Goal: Find specific page/section: Find specific page/section

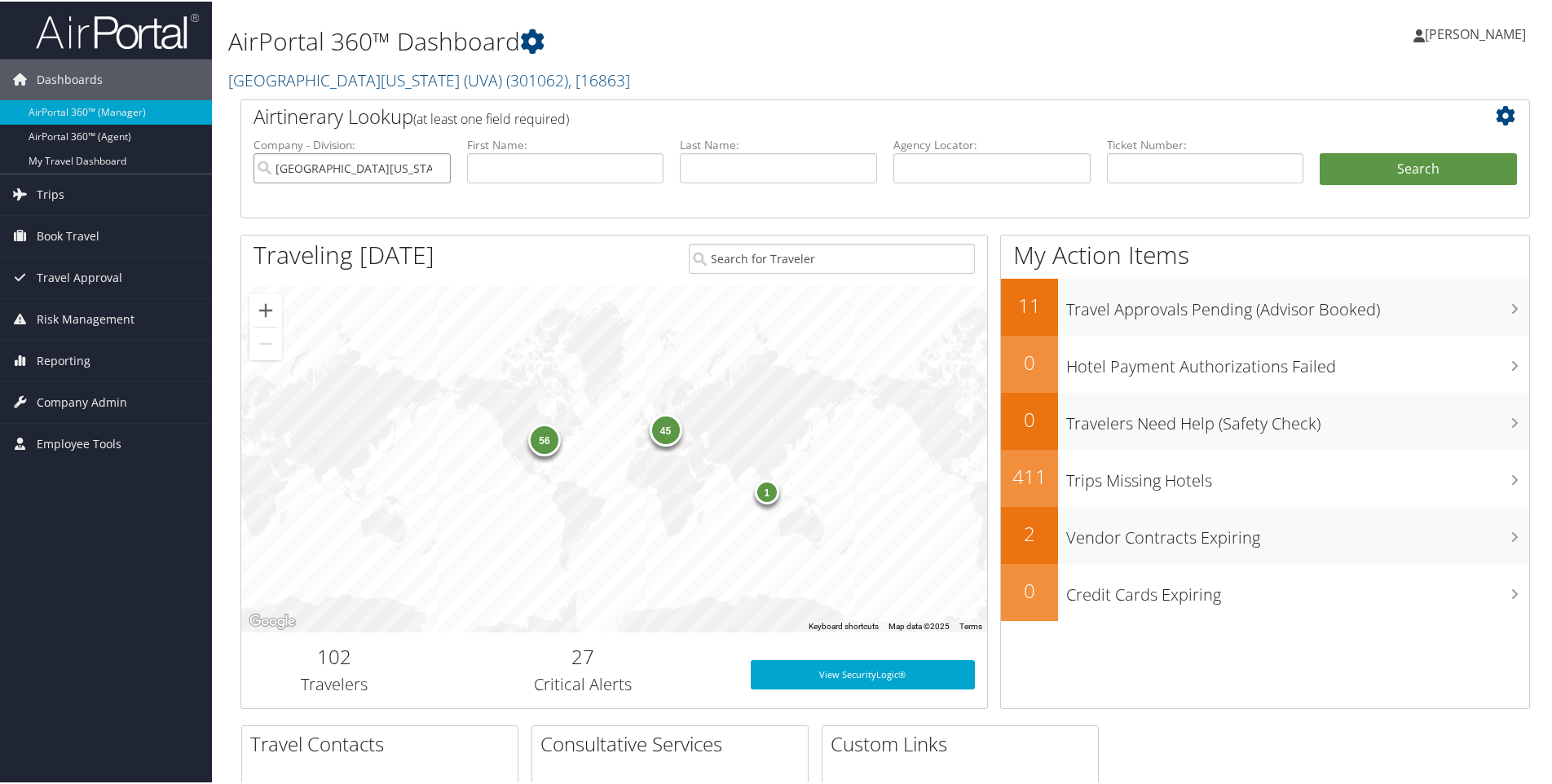
click at [327, 167] on input "[GEOGRAPHIC_DATA][US_STATE] (UVA)" at bounding box center [352, 166] width 197 height 30
click at [327, 167] on input "search" at bounding box center [352, 166] width 197 height 30
type input "northewastern"
click at [1320, 152] on button "Search" at bounding box center [1418, 168] width 197 height 33
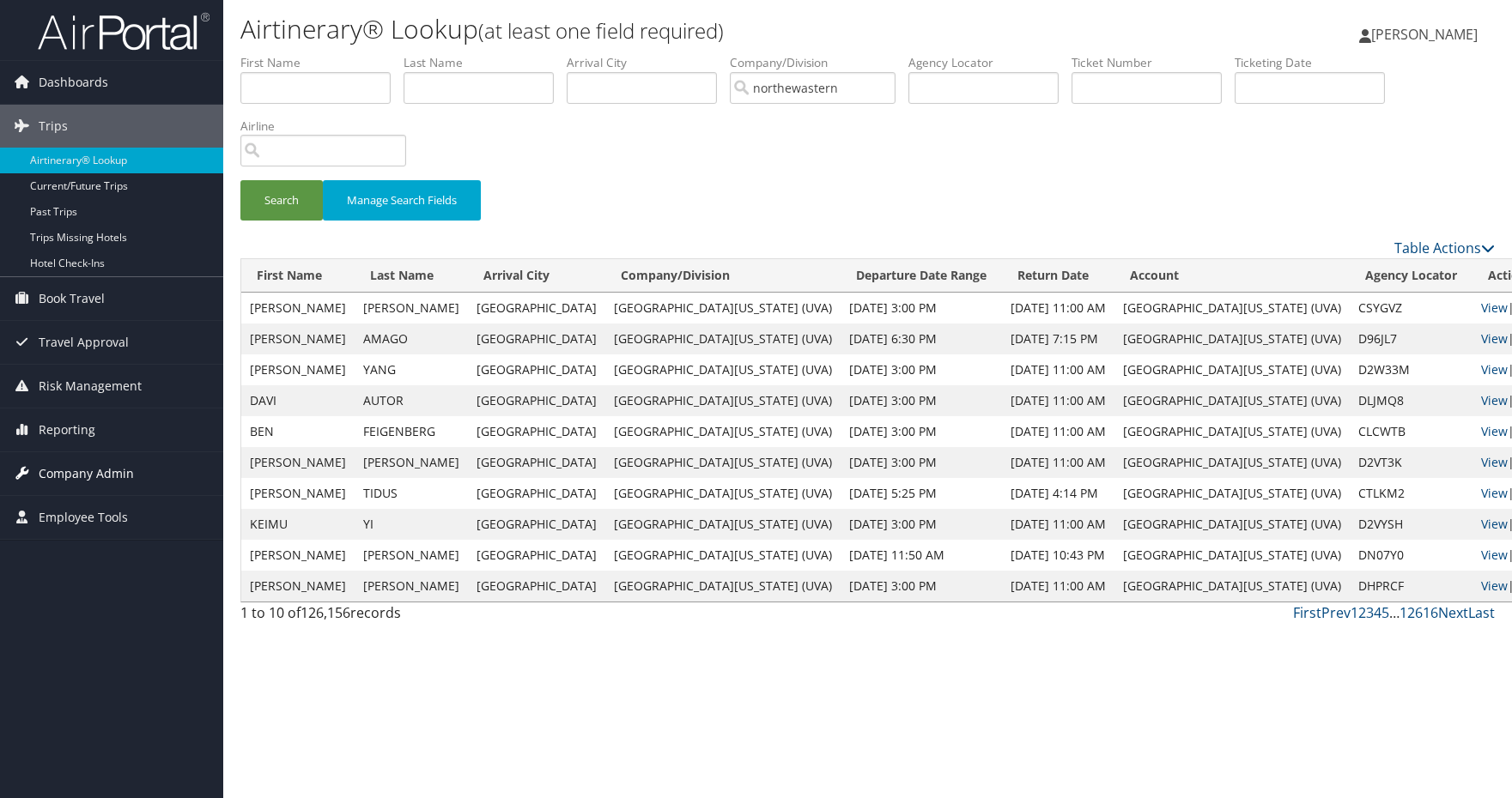
click at [89, 479] on span "Company Admin" at bounding box center [86, 474] width 95 height 42
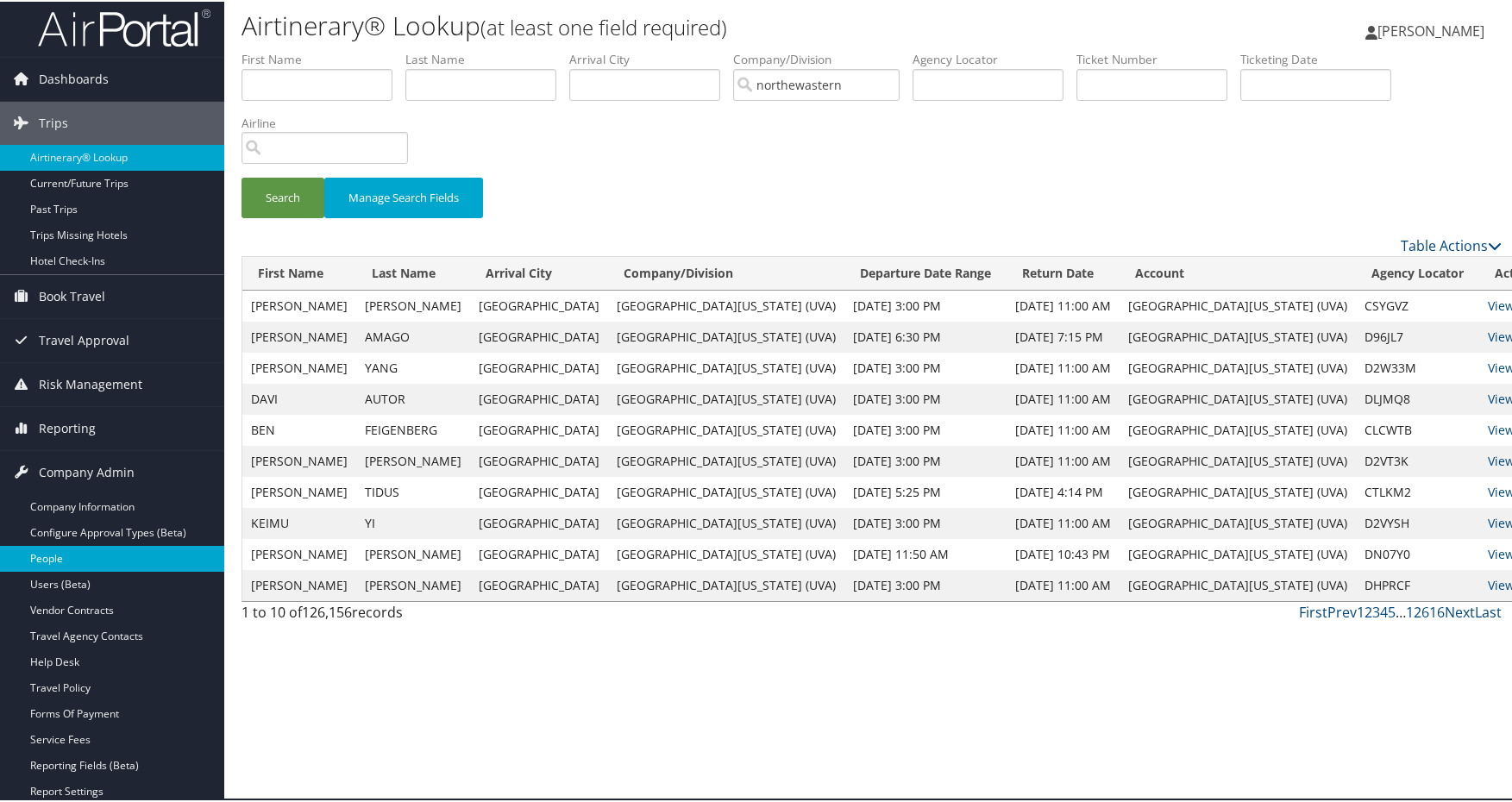
scroll to position [173, 0]
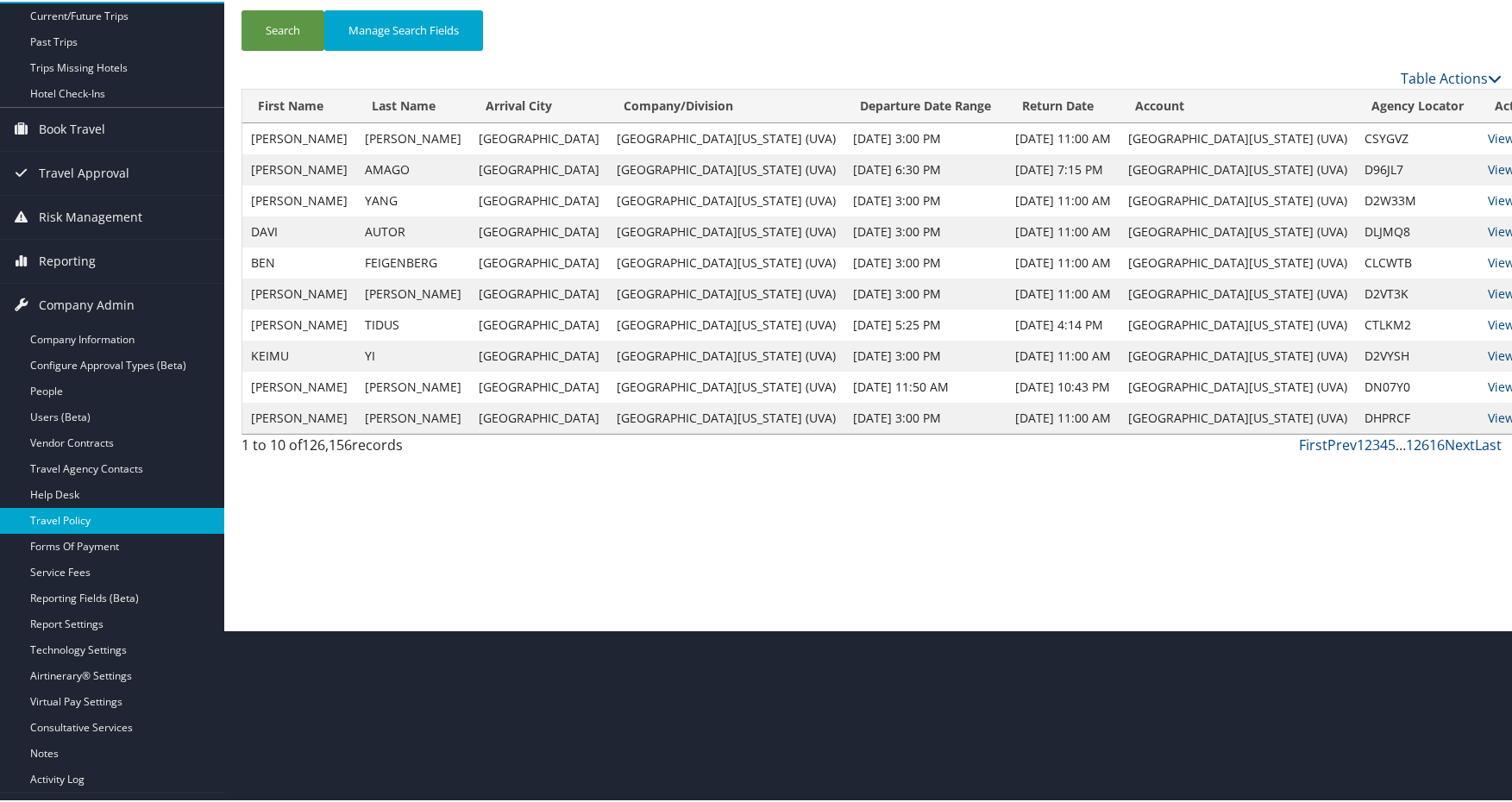
click at [131, 521] on link "Travel Policy" at bounding box center [112, 520] width 224 height 25
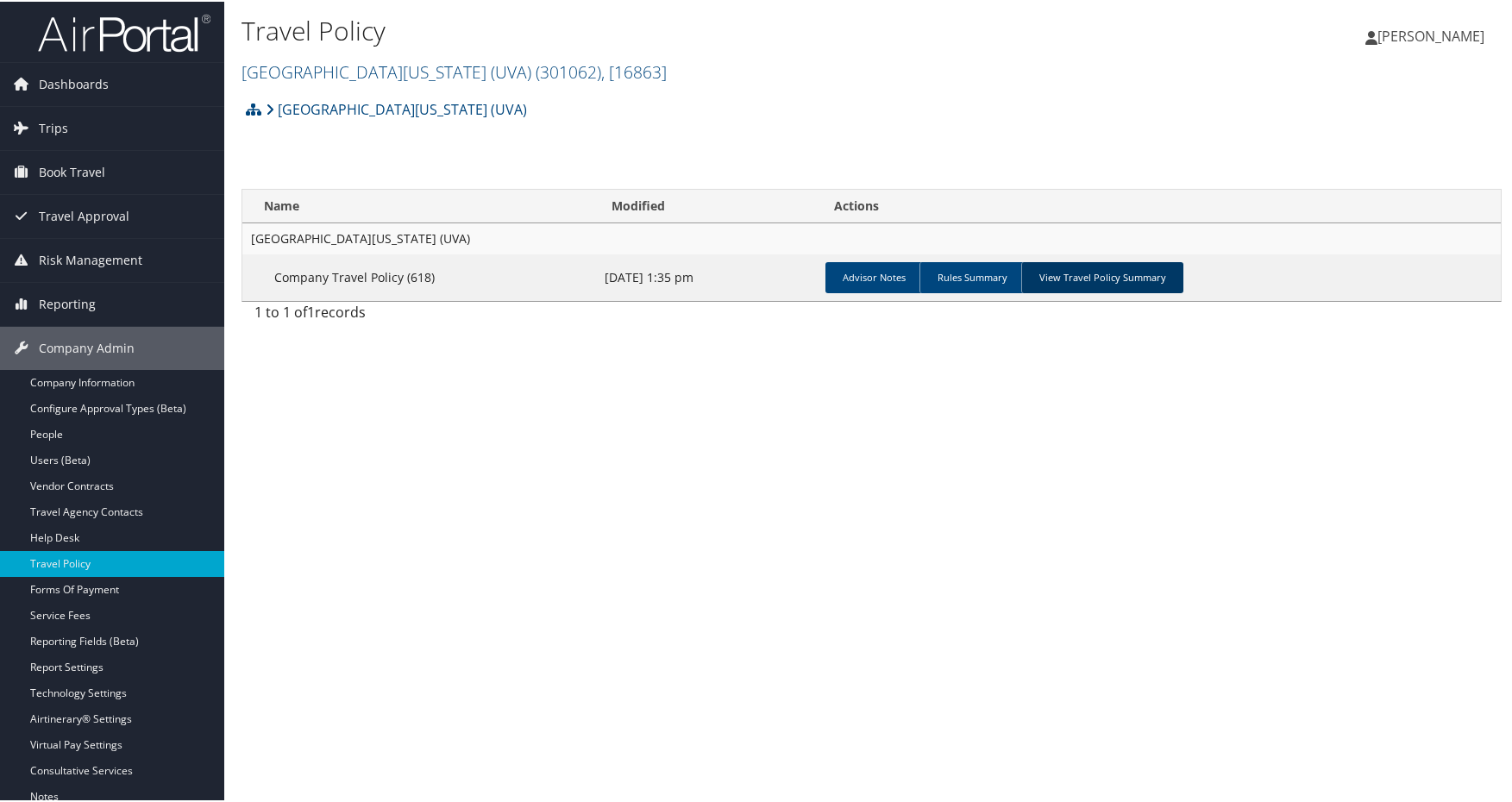
click at [1123, 276] on link "View Travel Policy Summary" at bounding box center [1102, 276] width 163 height 31
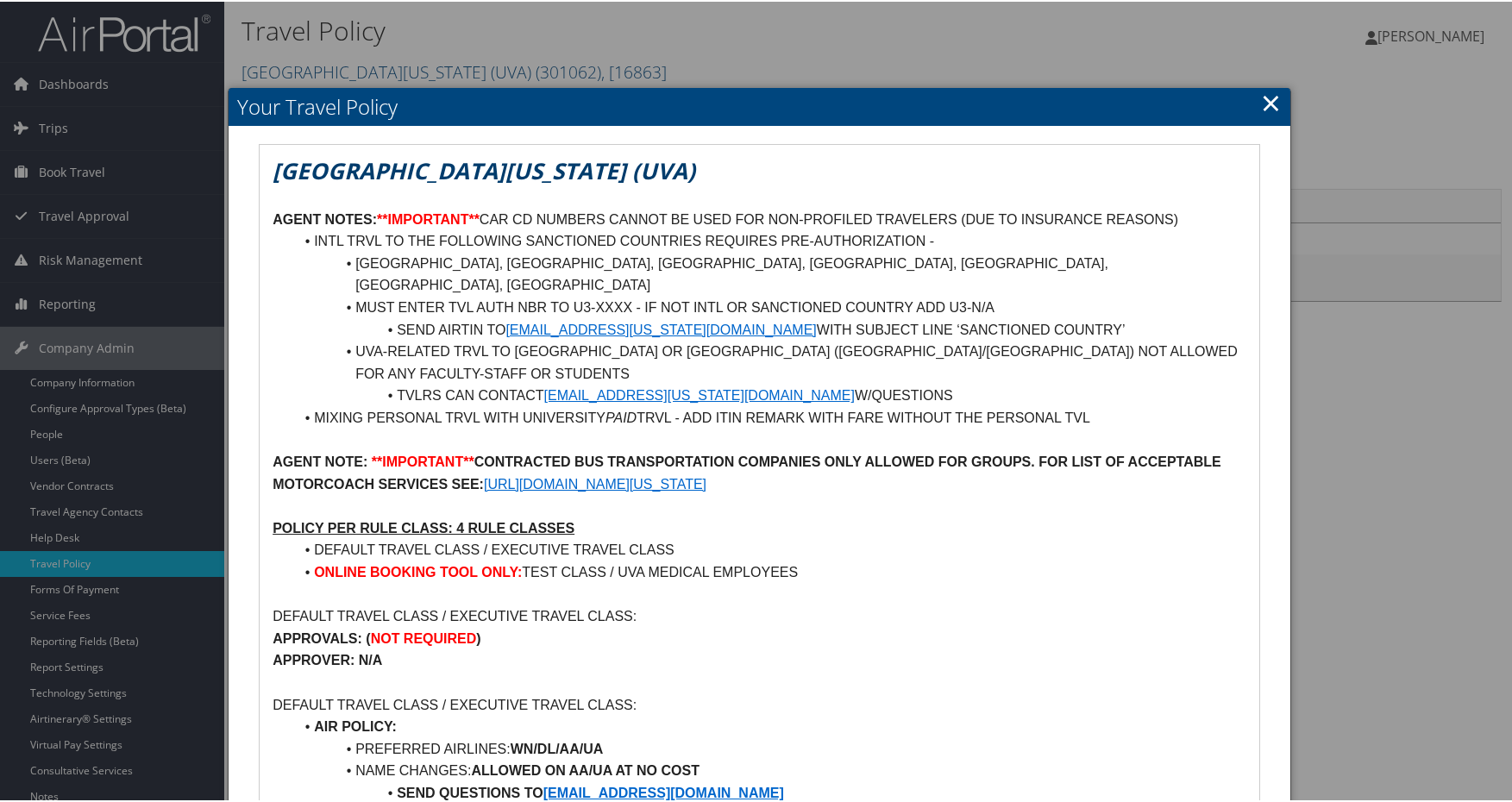
click at [1276, 102] on h2 "Your Travel Policy" at bounding box center [759, 105] width 1062 height 38
click at [1277, 109] on h2 "Your Travel Policy" at bounding box center [759, 105] width 1062 height 38
click at [1265, 104] on link "×" at bounding box center [1271, 101] width 20 height 35
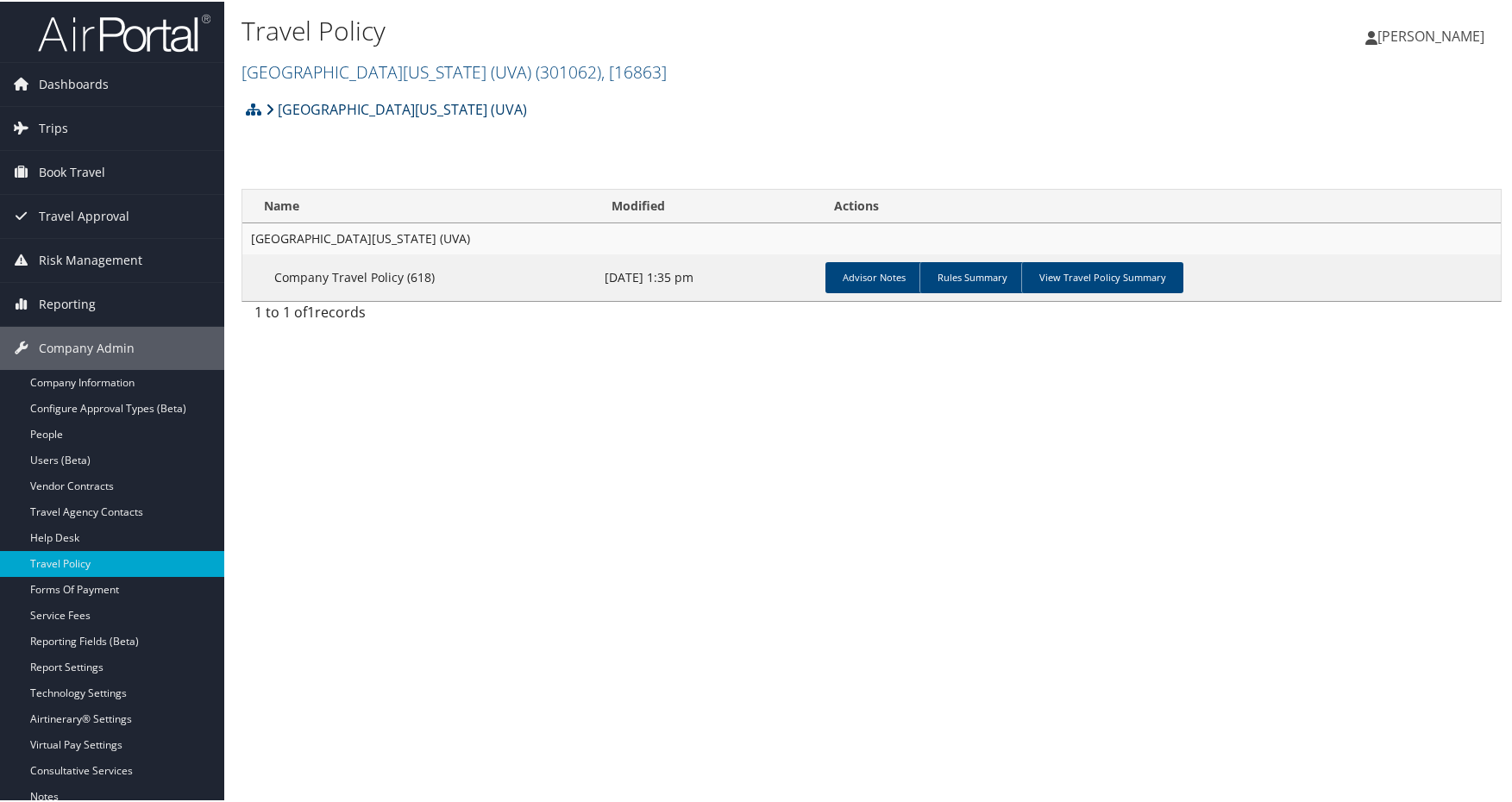
click at [374, 104] on link "[GEOGRAPHIC_DATA][US_STATE] (UVA)" at bounding box center [397, 108] width 262 height 35
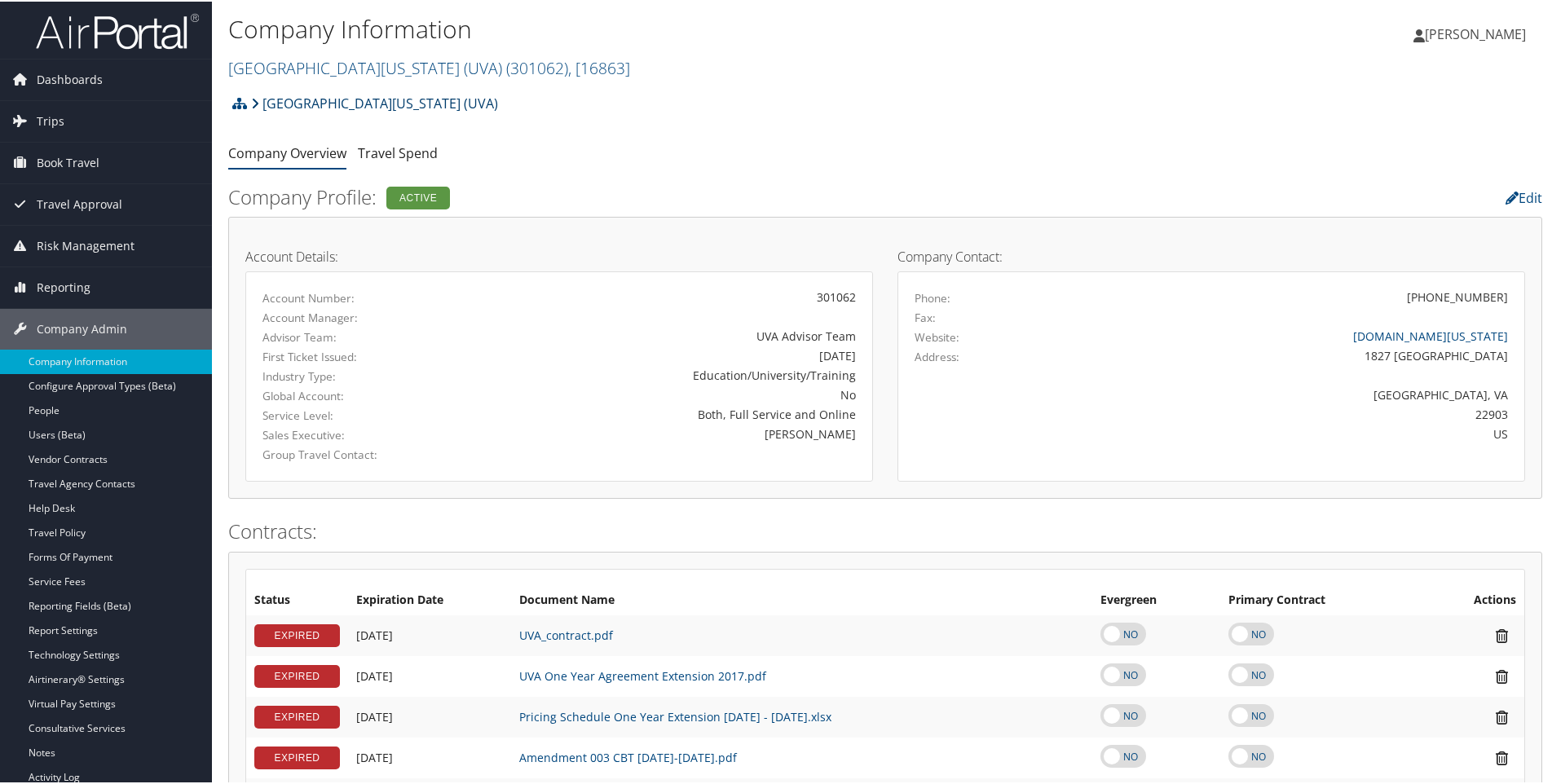
click at [356, 101] on link "[GEOGRAPHIC_DATA][US_STATE] (UVA)" at bounding box center [375, 102] width 247 height 33
click at [377, 100] on link "[GEOGRAPHIC_DATA][US_STATE] (UVA)" at bounding box center [375, 102] width 247 height 33
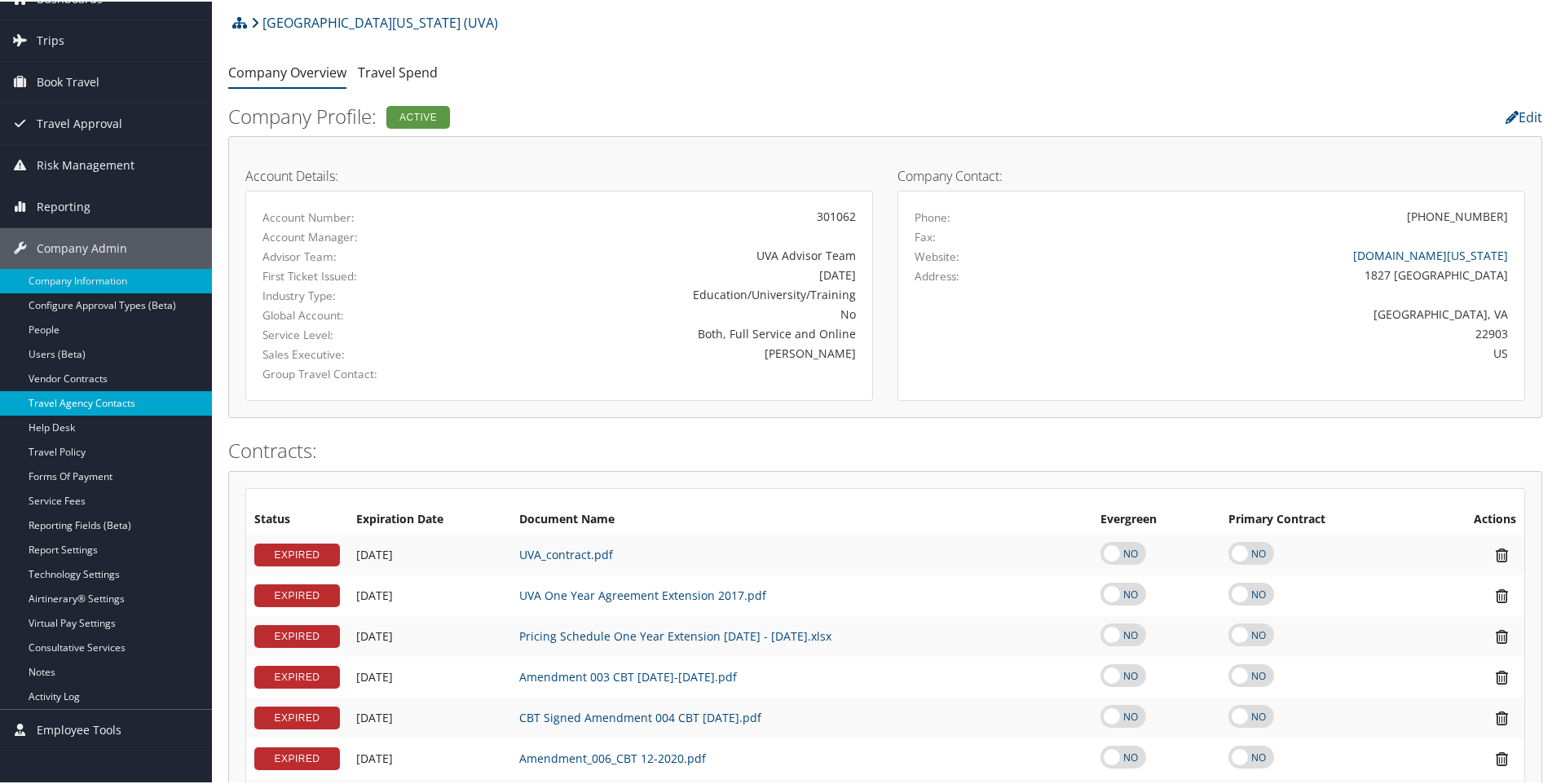
scroll to position [81, 0]
